Goal: Transaction & Acquisition: Subscribe to service/newsletter

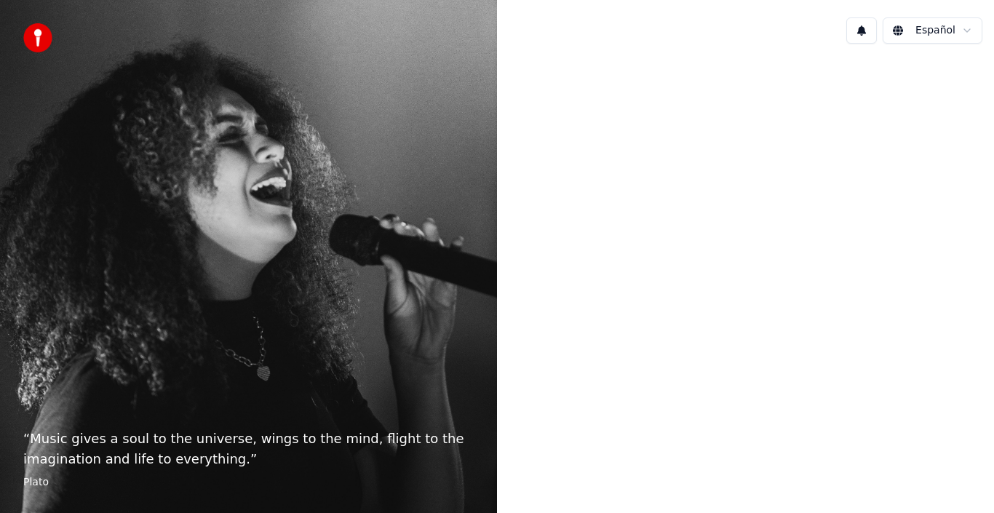
click at [930, 31] on html "“ Music gives a soul to the universe, wings to the mind, flight to the imaginat…" at bounding box center [497, 256] width 994 height 513
click at [783, 127] on html "“ Music gives a soul to the universe, wings to the mind, flight to the imaginat…" at bounding box center [497, 256] width 994 height 513
click at [772, 24] on div "Español" at bounding box center [745, 30] width 497 height 49
click at [698, 272] on div at bounding box center [745, 254] width 497 height 399
click at [767, 41] on div "Español" at bounding box center [745, 30] width 497 height 49
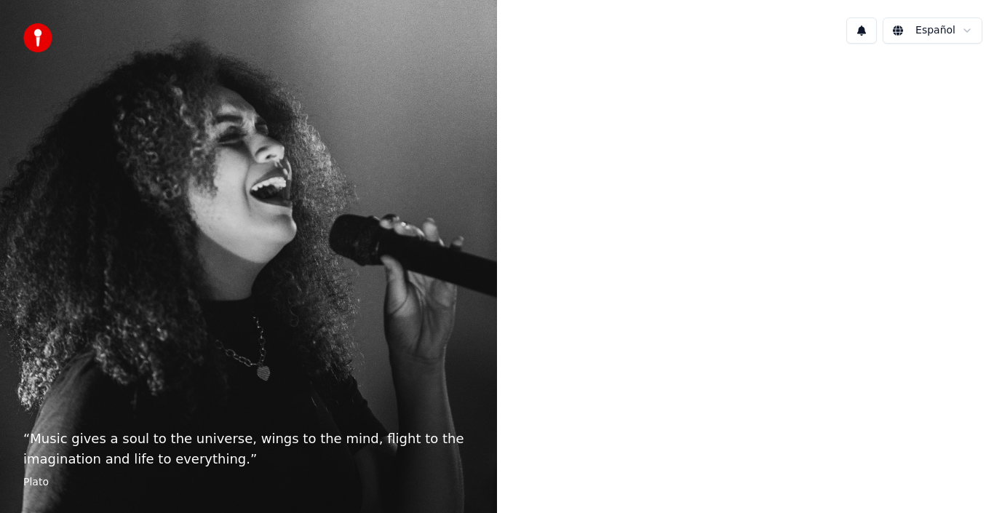
click at [750, 97] on div at bounding box center [745, 254] width 497 height 399
click at [778, 24] on div "Español" at bounding box center [745, 30] width 497 height 49
click at [727, 45] on div "Español" at bounding box center [745, 30] width 497 height 49
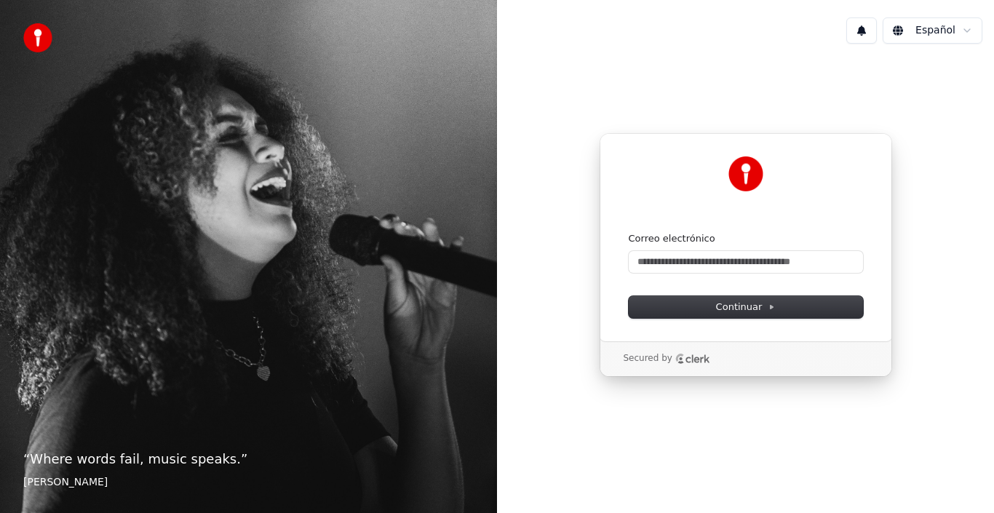
click at [180, 119] on div "“ Where words fail, music speaks. ” Hans Christian Andersen" at bounding box center [248, 256] width 497 height 513
click at [716, 265] on input "Correo electrónico" at bounding box center [745, 262] width 234 height 22
click at [708, 47] on div "Español" at bounding box center [745, 30] width 497 height 49
click at [696, 259] on input "Correo electrónico" at bounding box center [745, 262] width 234 height 22
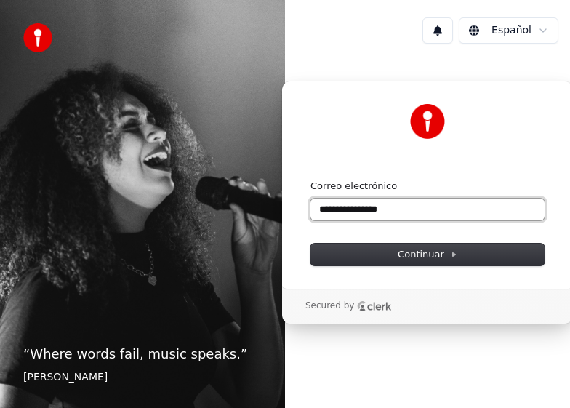
paste input "*"
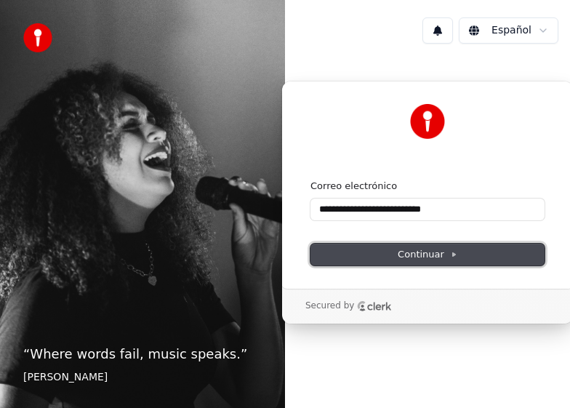
click at [423, 258] on span "Continuar" at bounding box center [428, 254] width 60 height 13
type input "**********"
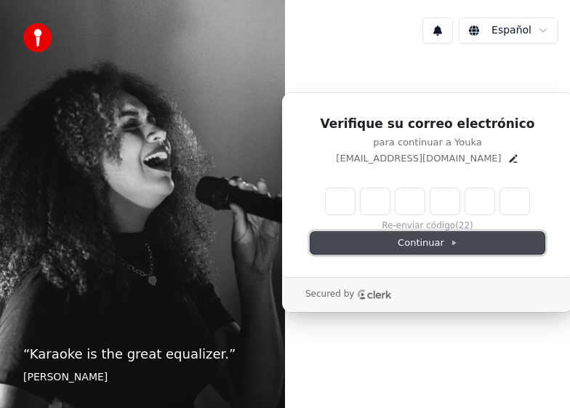
click at [426, 239] on span "Continuar" at bounding box center [428, 242] width 60 height 13
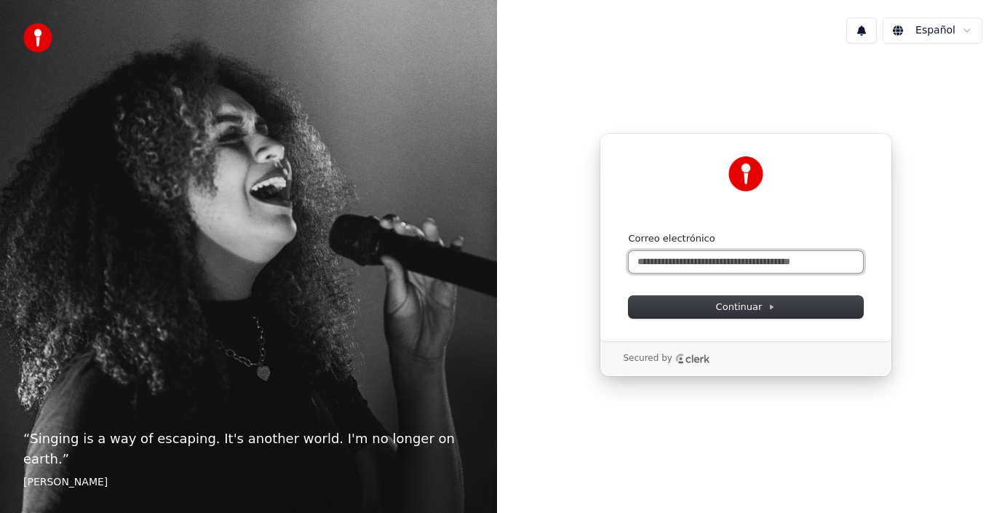
click at [708, 260] on input "Correo electrónico" at bounding box center [745, 262] width 234 height 22
click at [721, 261] on input "**********" at bounding box center [745, 262] width 234 height 22
click at [717, 266] on input "**********" at bounding box center [745, 262] width 234 height 22
paste input "*"
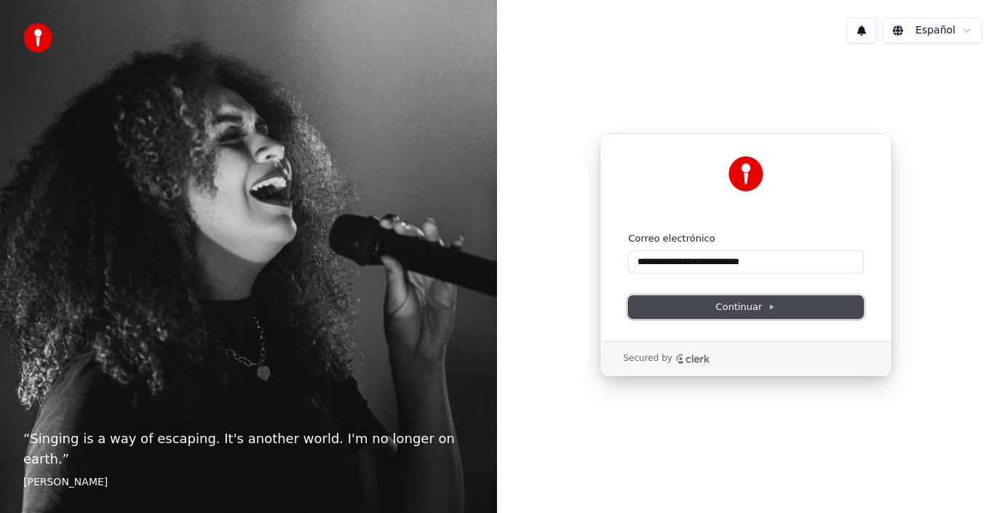
click at [757, 304] on span "Continuar" at bounding box center [746, 306] width 60 height 13
type input "**********"
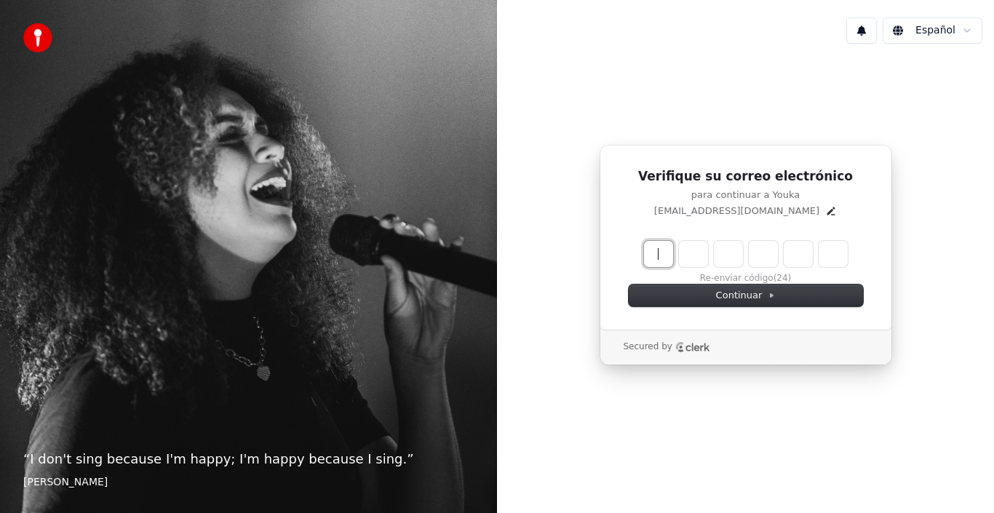
click at [700, 244] on input "Enter verification code" at bounding box center [760, 254] width 233 height 26
